Goal: Entertainment & Leisure: Consume media (video, audio)

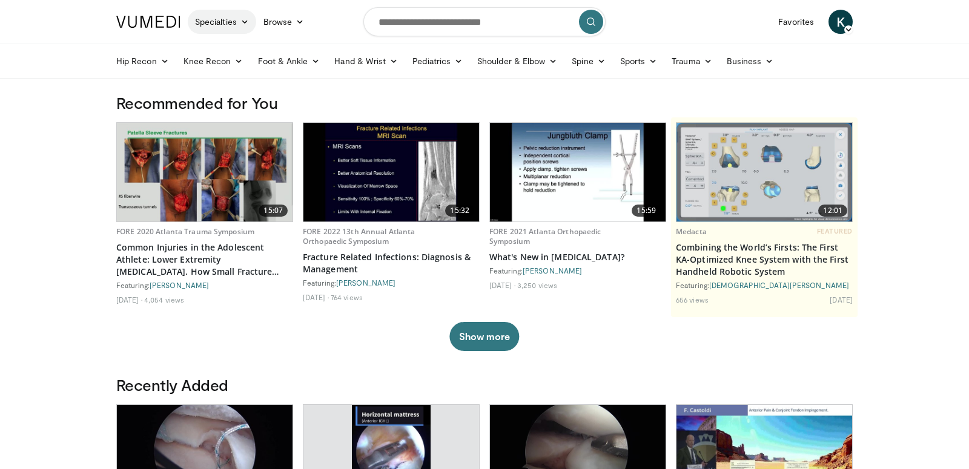
click at [234, 12] on link "Specialties" at bounding box center [222, 22] width 68 height 24
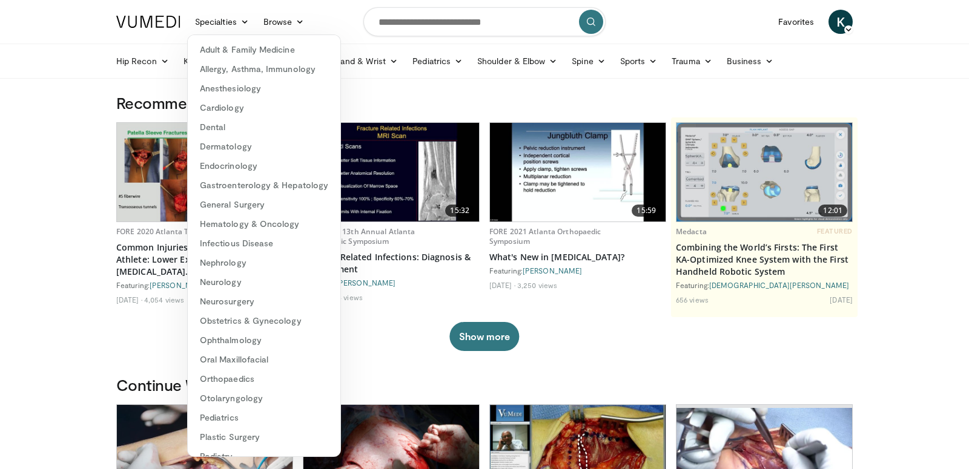
click at [109, 54] on div "Hip Recon Hip Arthroplasty Revision Hip Arthroplasty Hip Preservation Knee Reco…" at bounding box center [484, 61] width 751 height 34
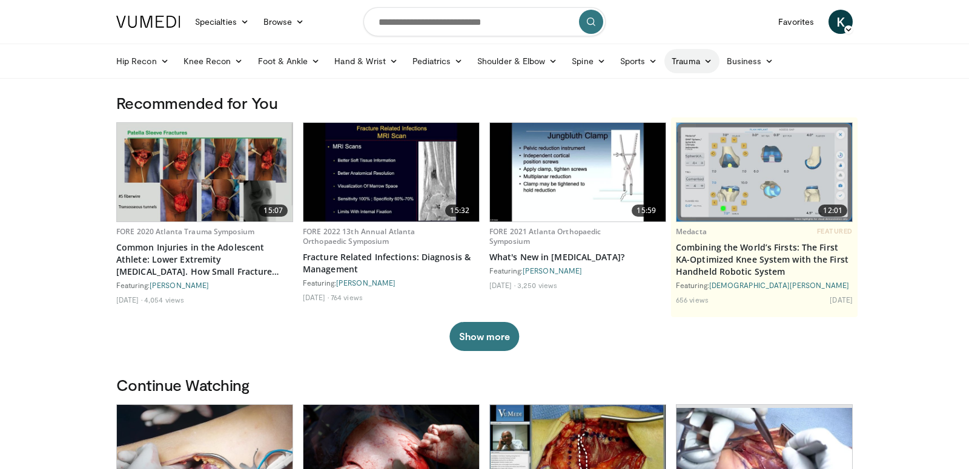
click at [687, 58] on link "Trauma" at bounding box center [691, 61] width 55 height 24
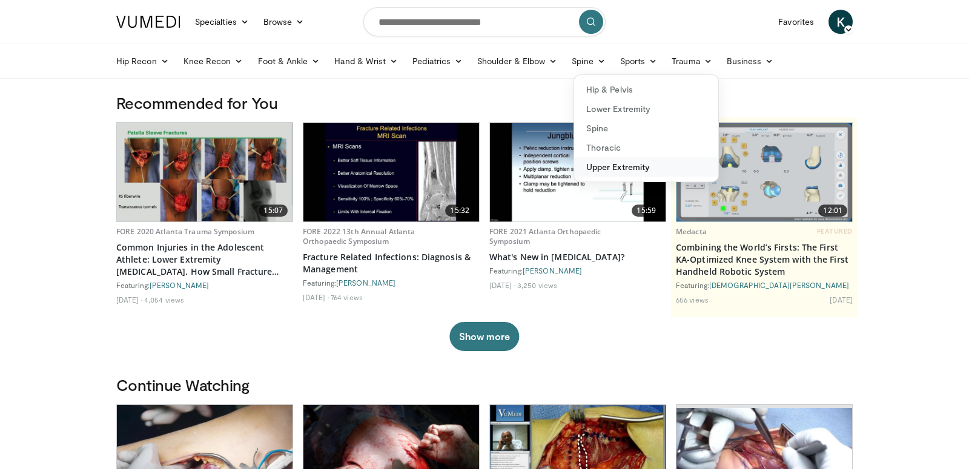
click at [619, 173] on link "Upper Extremity" at bounding box center [646, 166] width 144 height 19
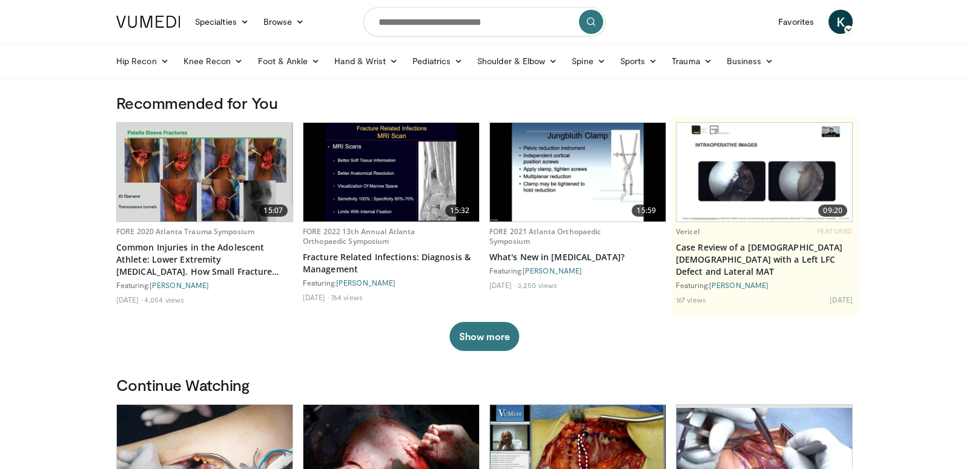
click at [173, 24] on img at bounding box center [148, 22] width 64 height 12
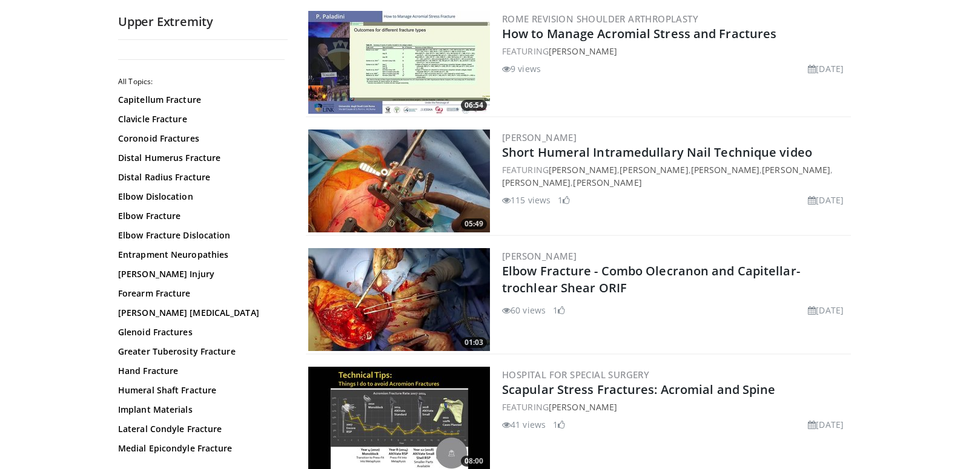
scroll to position [1432, 0]
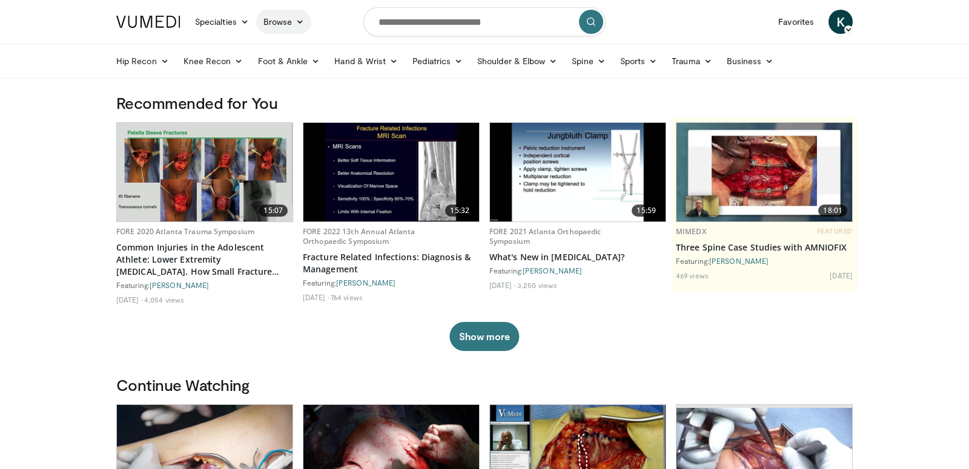
click at [292, 23] on link "Browse" at bounding box center [284, 22] width 56 height 24
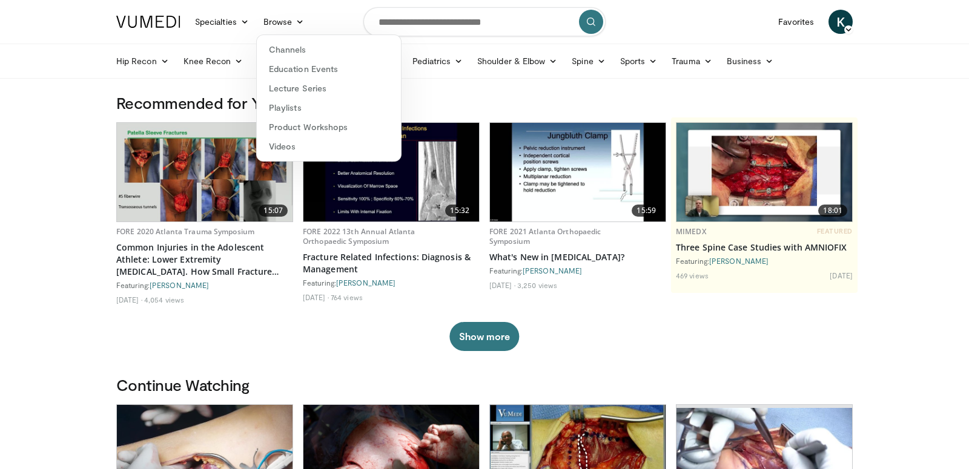
click at [109, 58] on div "Hip Recon Hip Arthroplasty Revision Hip Arthroplasty Hip Preservation Knee Reco…" at bounding box center [484, 61] width 751 height 34
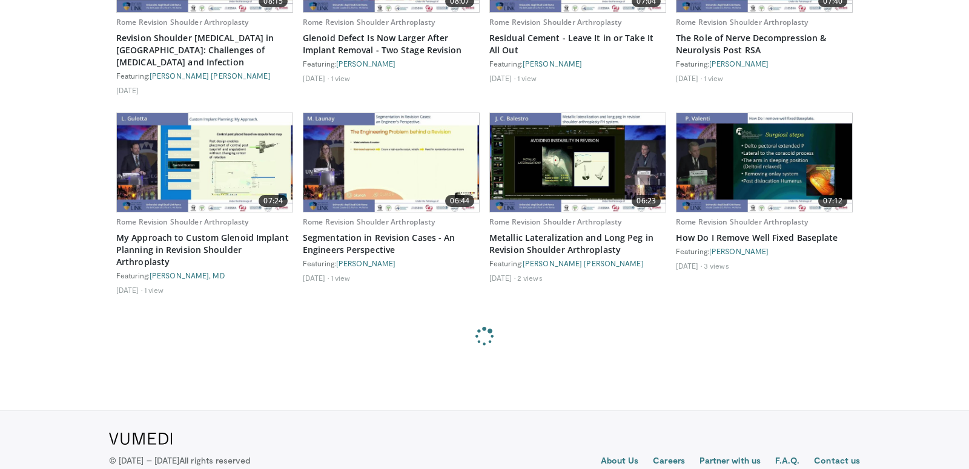
scroll to position [2143, 0]
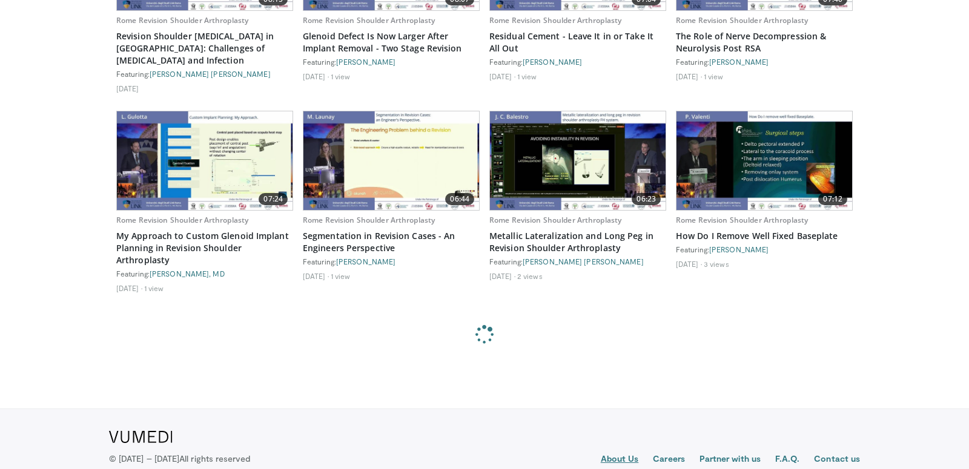
click at [624, 453] on link "About Us" at bounding box center [620, 460] width 38 height 15
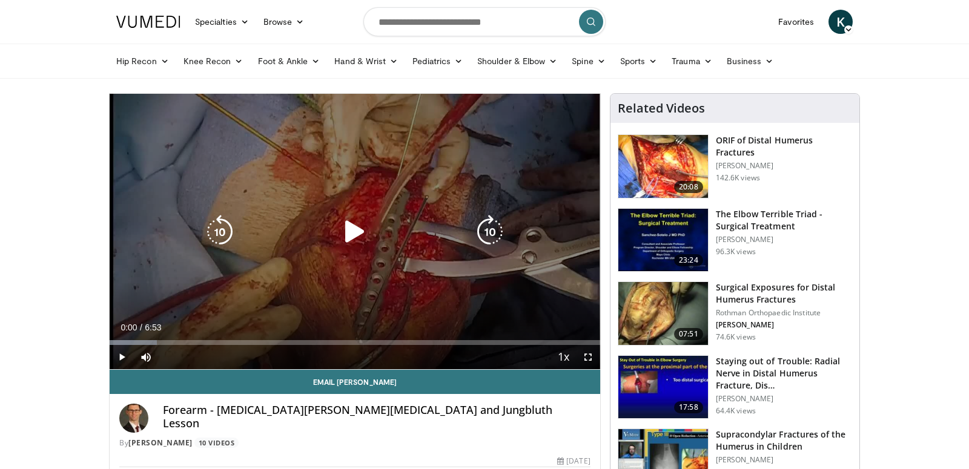
click at [357, 234] on icon "Video Player" at bounding box center [355, 232] width 34 height 34
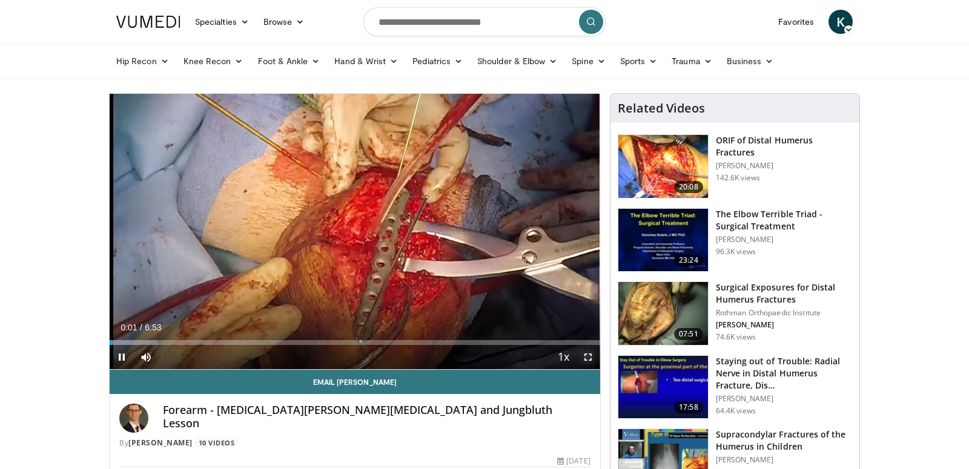
click at [586, 355] on span "Video Player" at bounding box center [588, 357] width 24 height 24
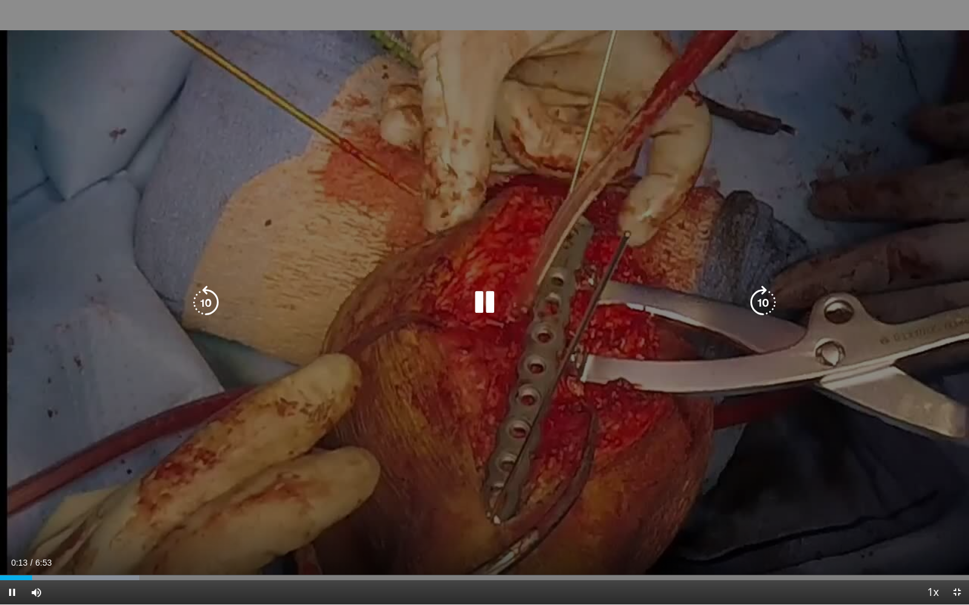
click at [214, 300] on icon "Video Player" at bounding box center [206, 303] width 34 height 34
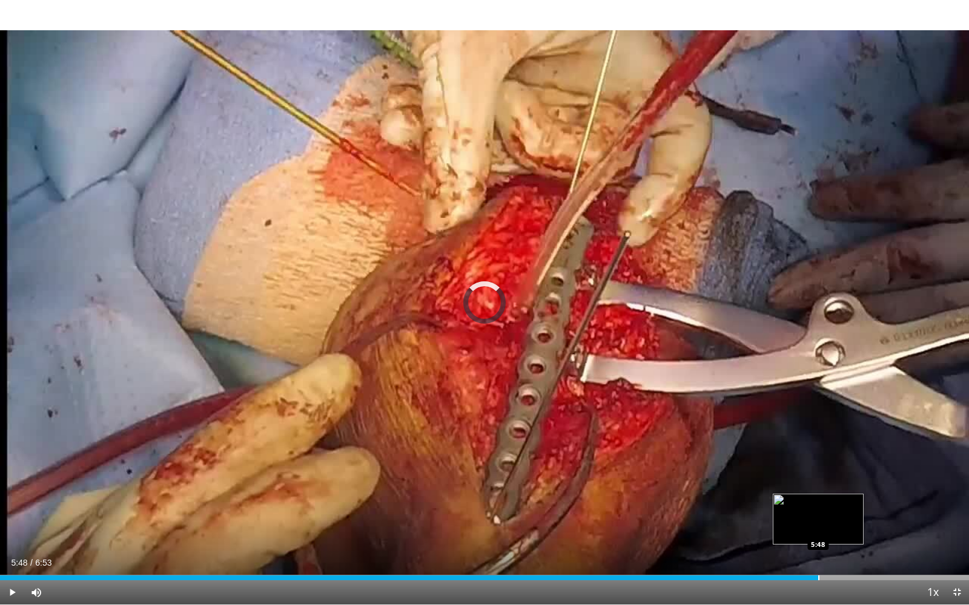
click at [818, 469] on div "Progress Bar" at bounding box center [818, 578] width 1 height 5
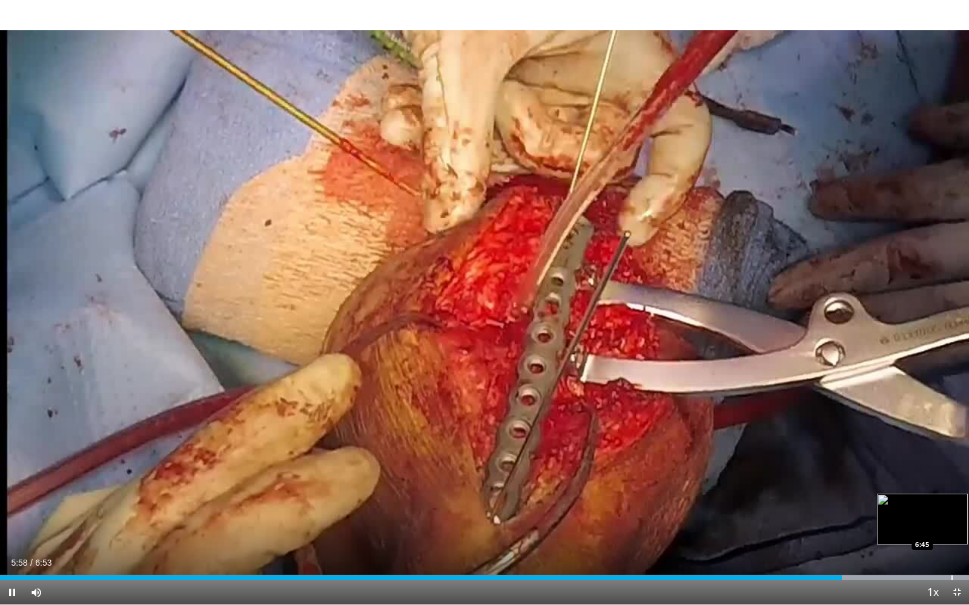
click at [951, 469] on div "Loaded : 100.00% 5:58 6:45" at bounding box center [484, 575] width 969 height 12
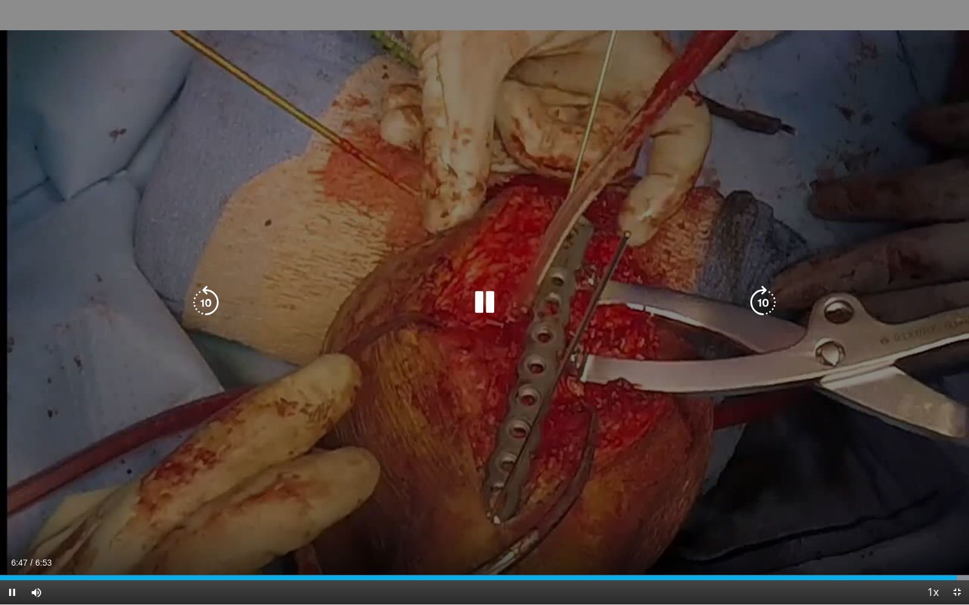
click at [484, 306] on icon "Video Player" at bounding box center [484, 303] width 34 height 34
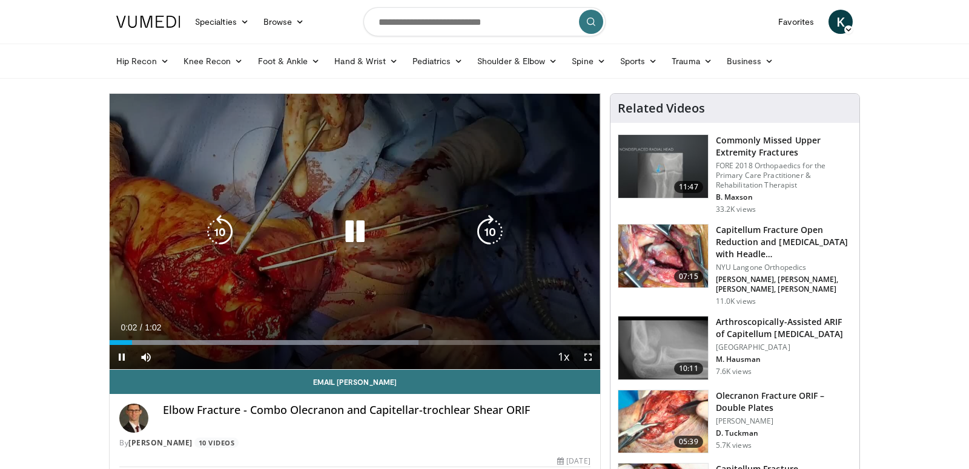
click at [274, 237] on div "Video Player" at bounding box center [355, 232] width 294 height 24
